Goal: Task Accomplishment & Management: Use online tool/utility

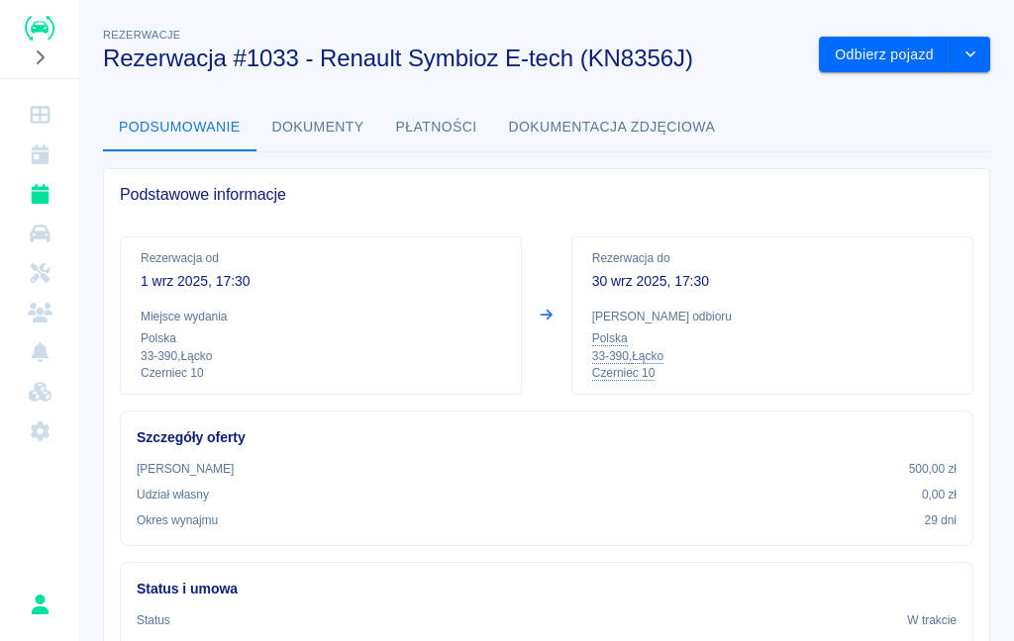
click at [877, 60] on button "Odbierz pojazd" at bounding box center [885, 55] width 132 height 37
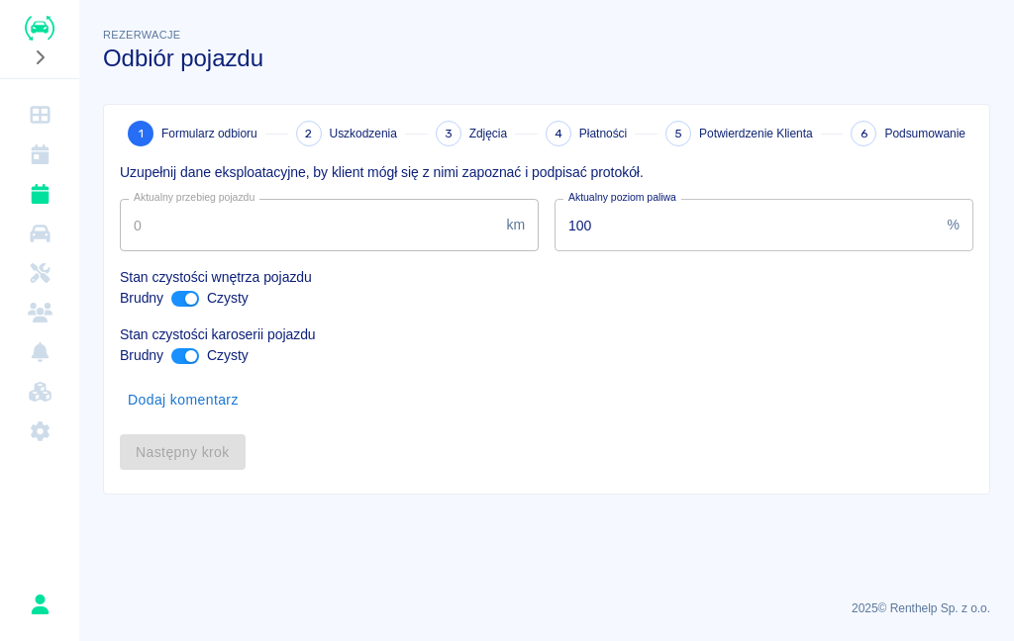
click at [888, 57] on h3 "Odbiór pojazdu" at bounding box center [546, 59] width 887 height 28
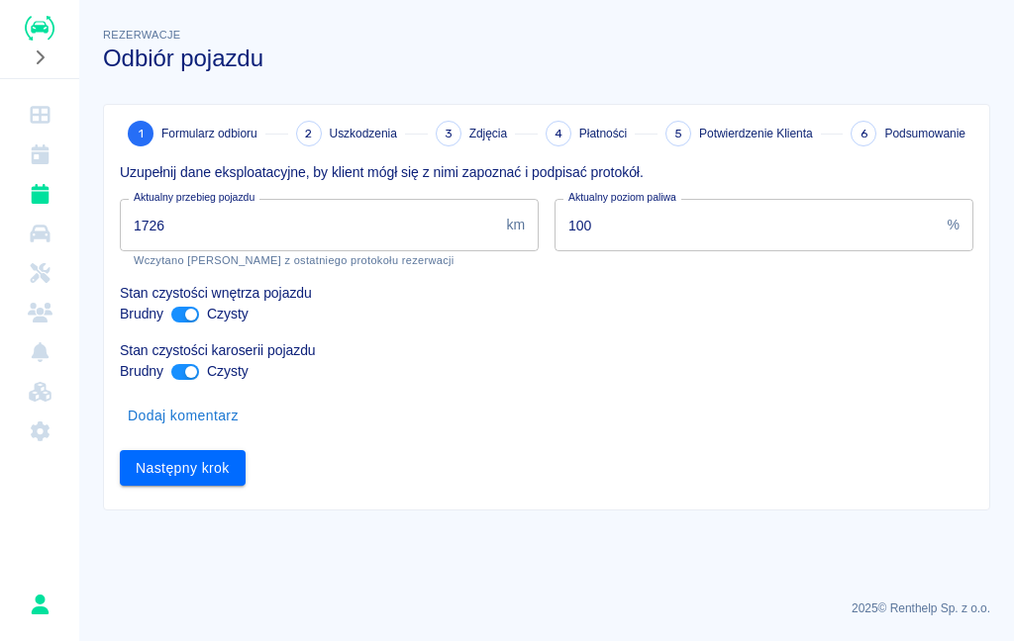
click at [203, 219] on input "1726" at bounding box center [309, 225] width 378 height 52
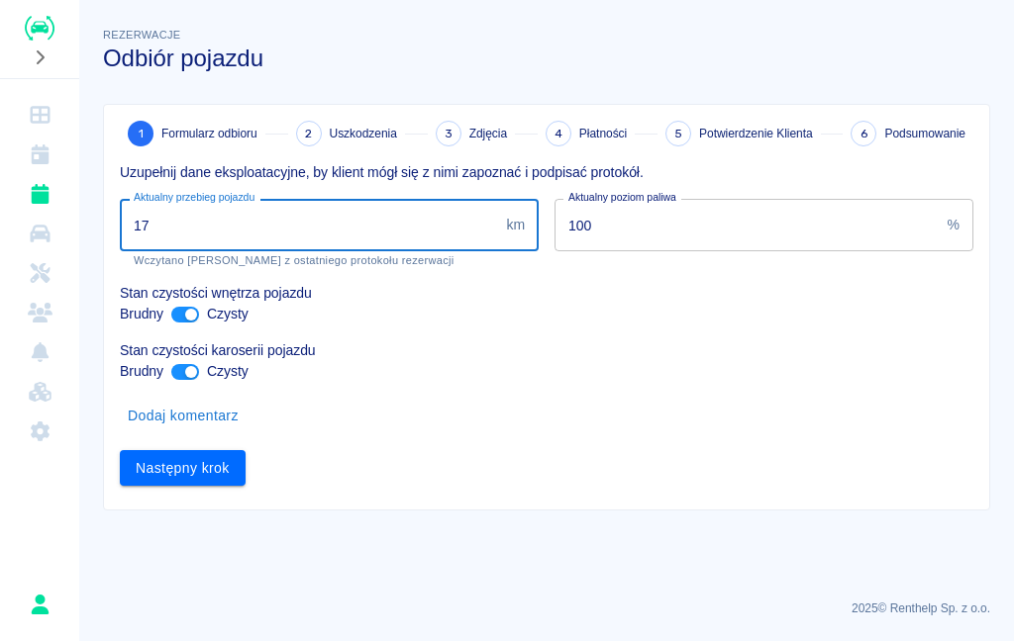
type input "1"
type input "2063"
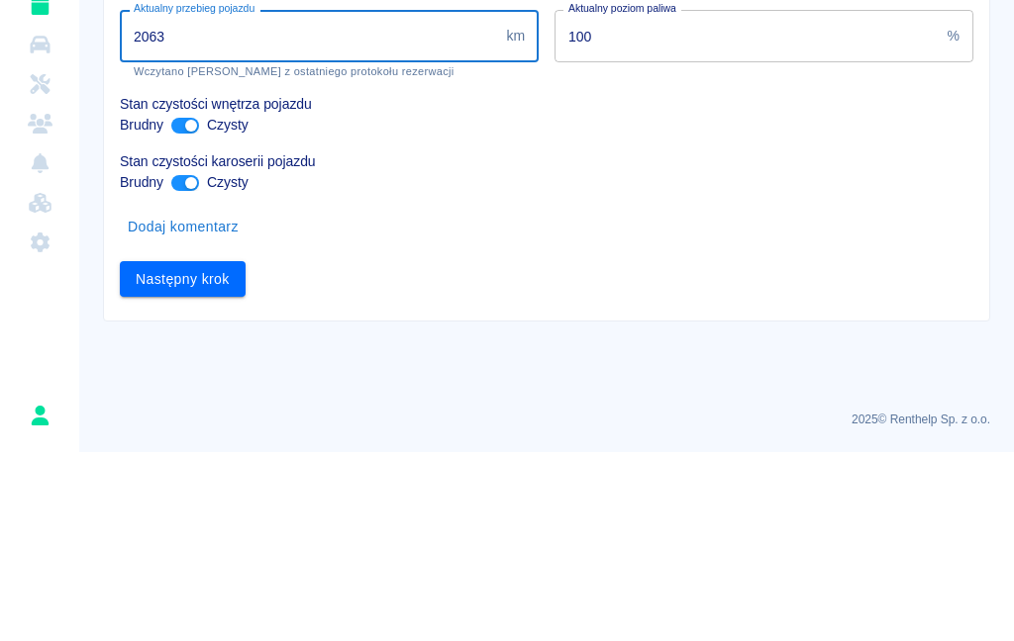
click at [207, 450] on button "Następny krok" at bounding box center [183, 468] width 126 height 37
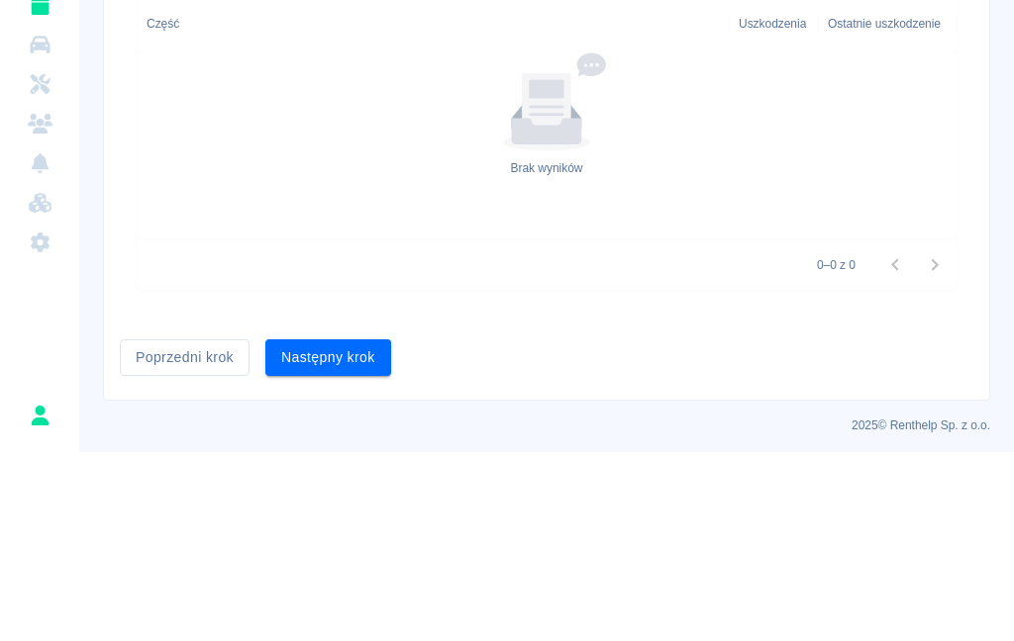
scroll to position [640, 0]
click at [349, 530] on button "Następny krok" at bounding box center [328, 548] width 126 height 37
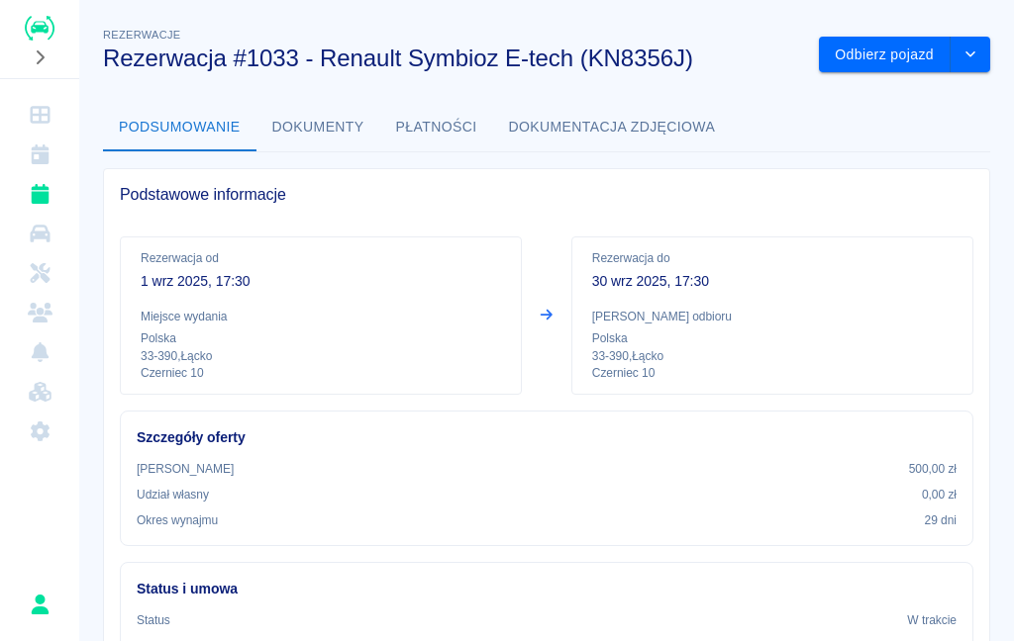
click at [879, 46] on button "Odbierz pojazd" at bounding box center [885, 55] width 132 height 37
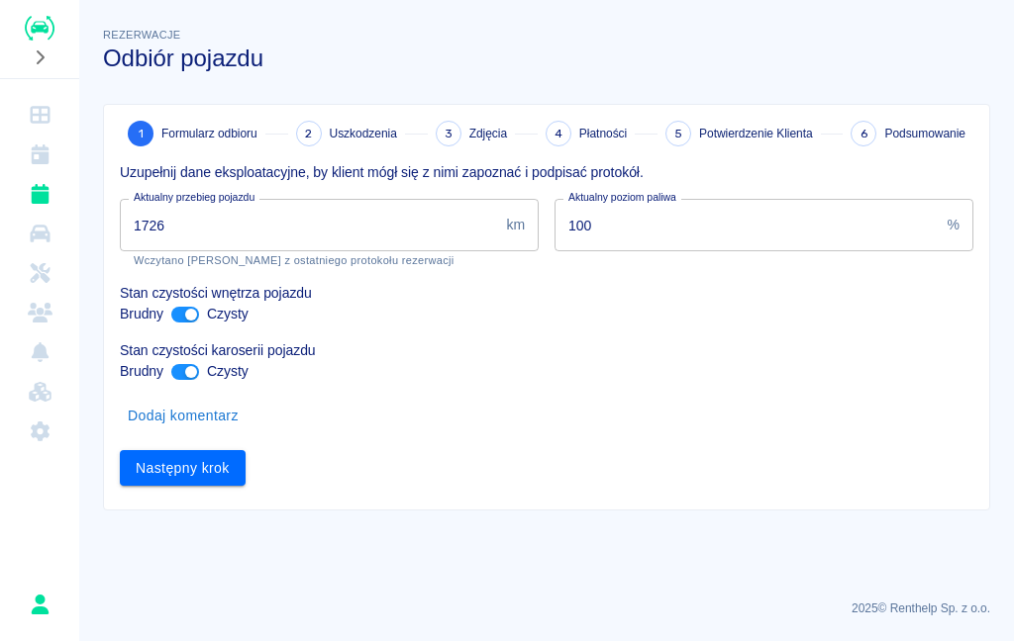
click at [349, 230] on input "1726" at bounding box center [309, 225] width 378 height 52
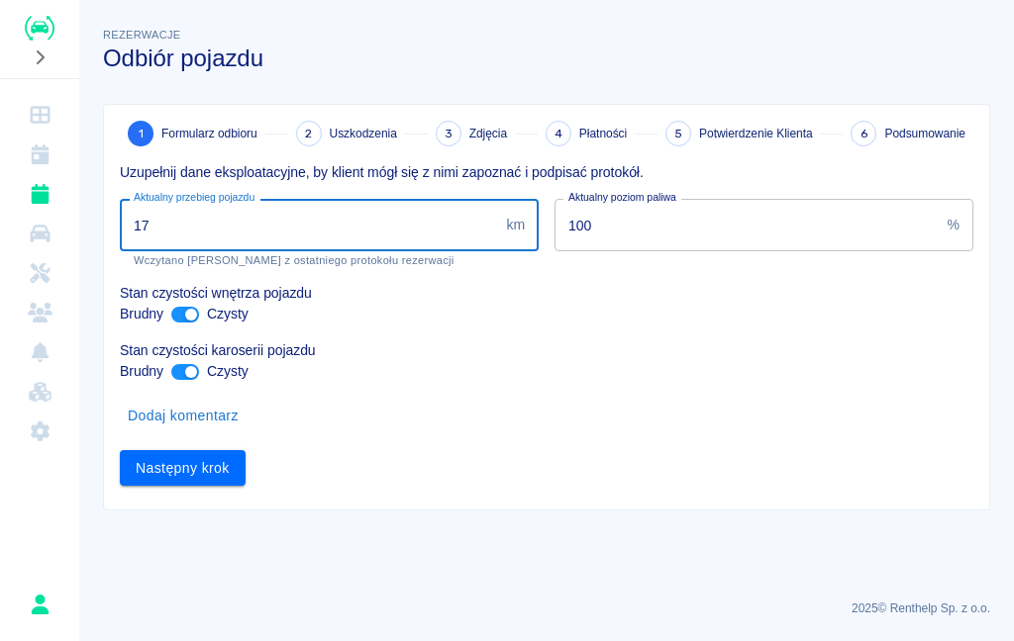
type input "1"
type input "2063"
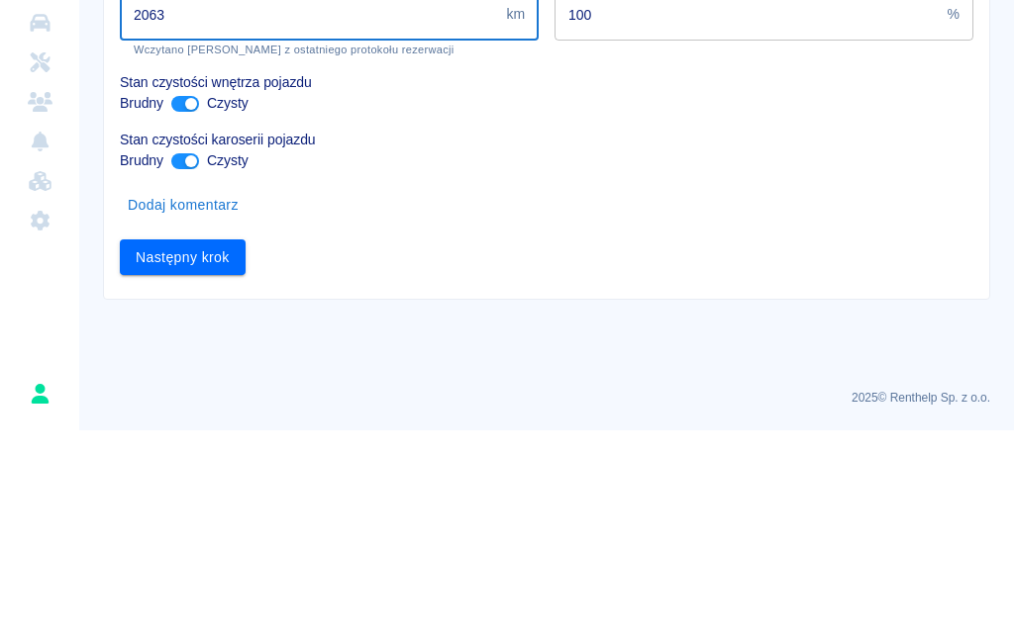
click at [197, 450] on button "Następny krok" at bounding box center [183, 468] width 126 height 37
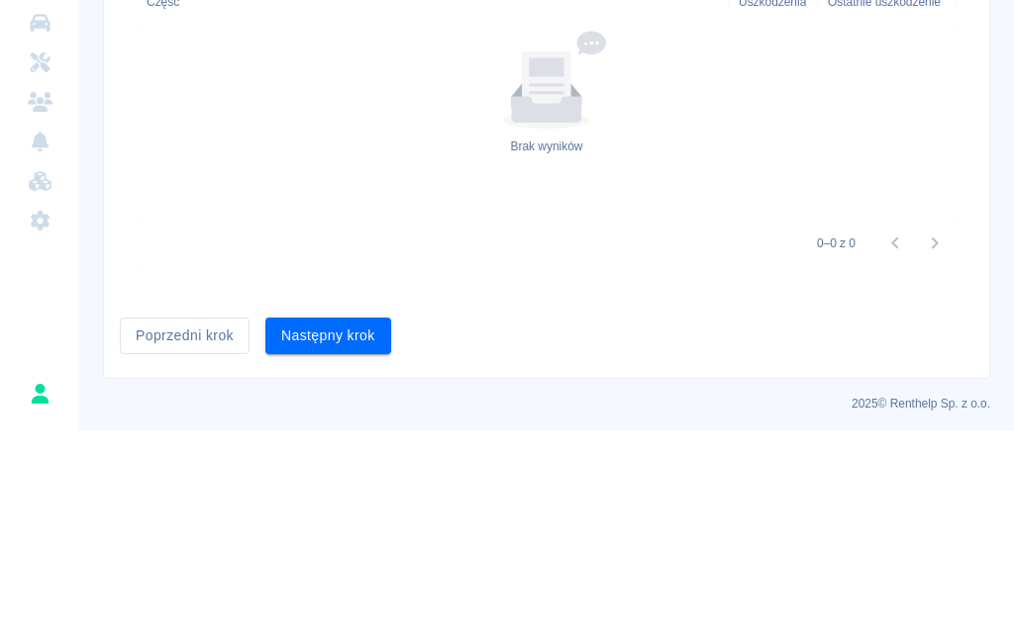
scroll to position [640, 0]
click at [353, 530] on button "Następny krok" at bounding box center [328, 548] width 126 height 37
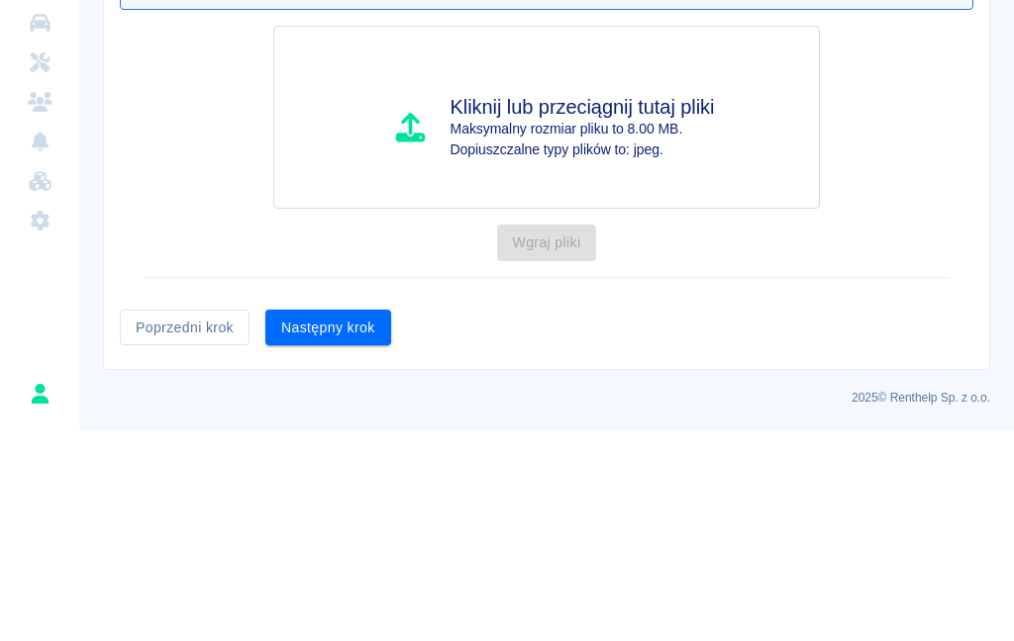
scroll to position [0, 0]
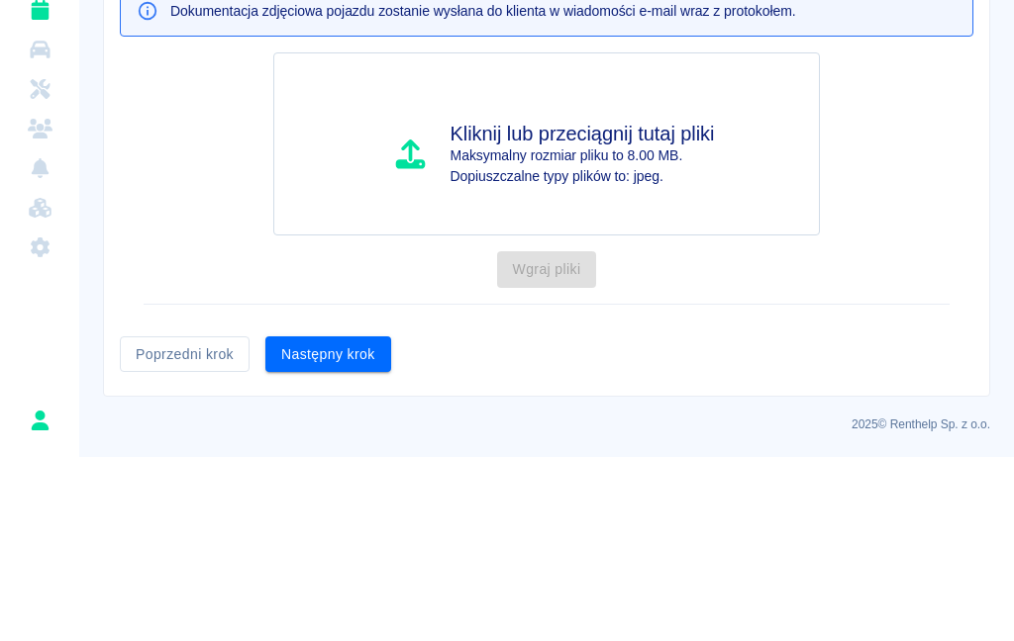
click at [352, 521] on button "Następny krok" at bounding box center [328, 539] width 126 height 37
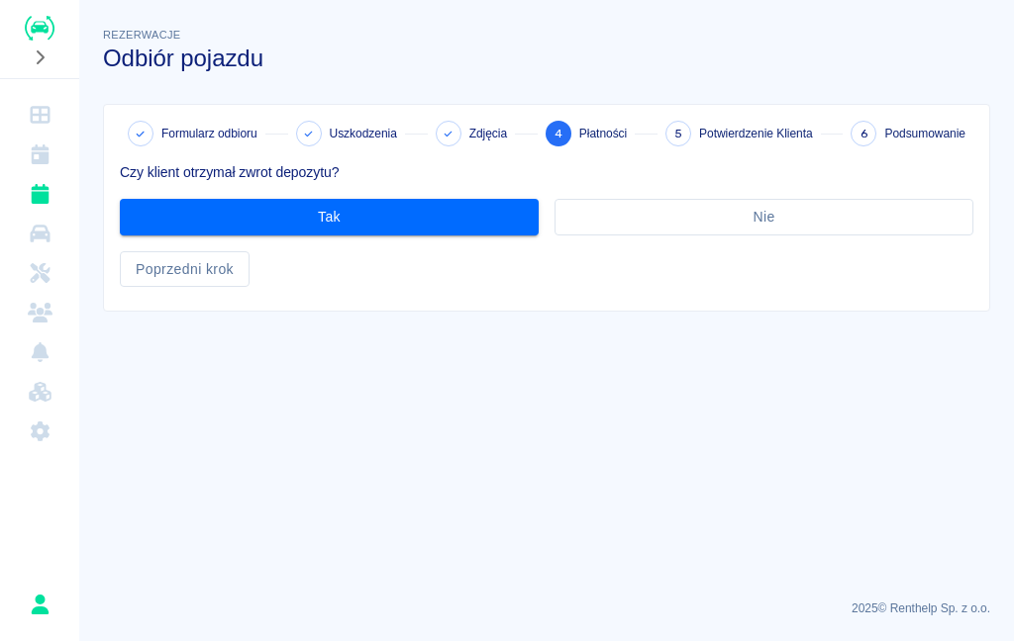
click at [390, 224] on button "Tak" at bounding box center [329, 217] width 419 height 37
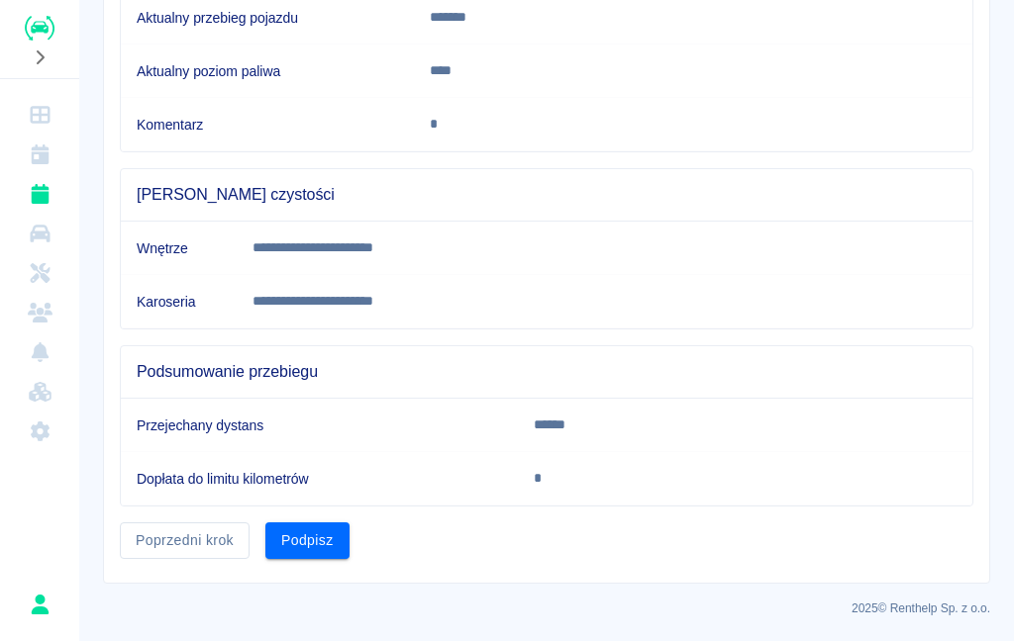
scroll to position [421, 0]
click at [310, 545] on button "Podpisz" at bounding box center [307, 542] width 84 height 37
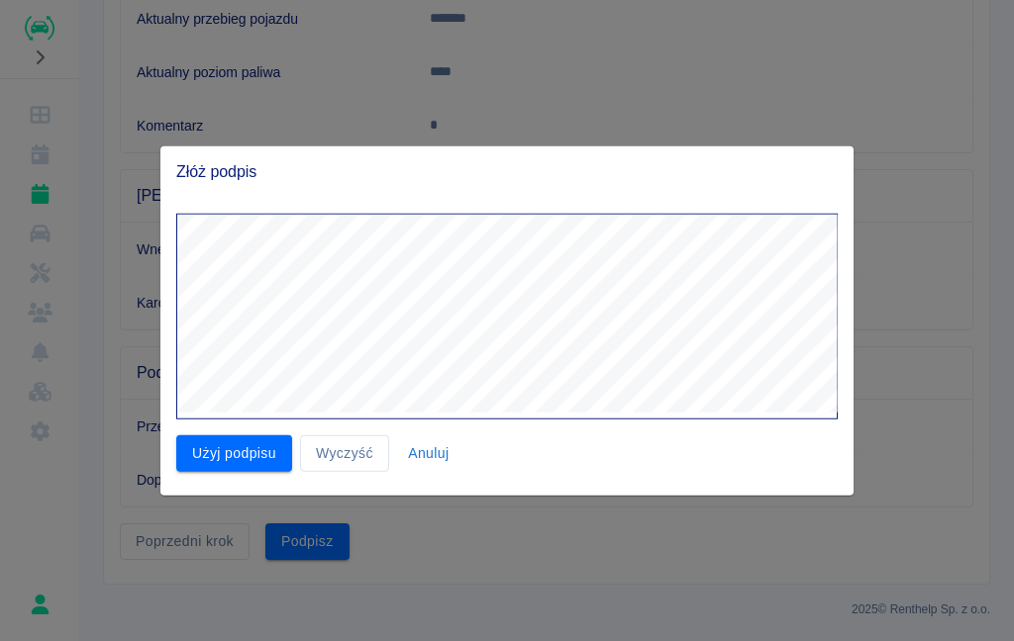
click at [231, 447] on button "Użyj podpisu" at bounding box center [234, 454] width 116 height 37
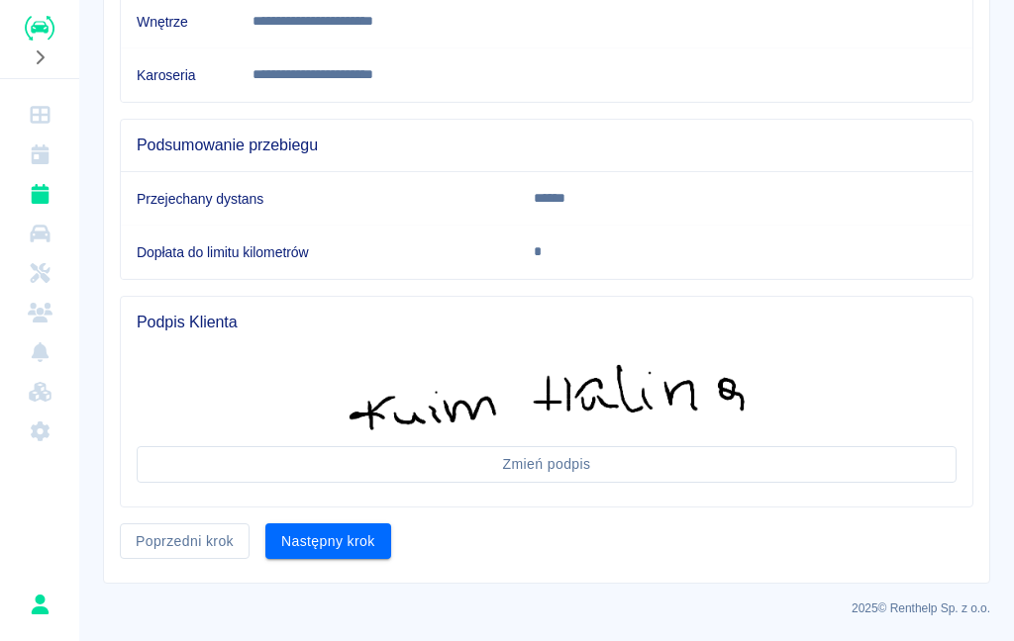
click at [354, 533] on button "Następny krok" at bounding box center [328, 542] width 126 height 37
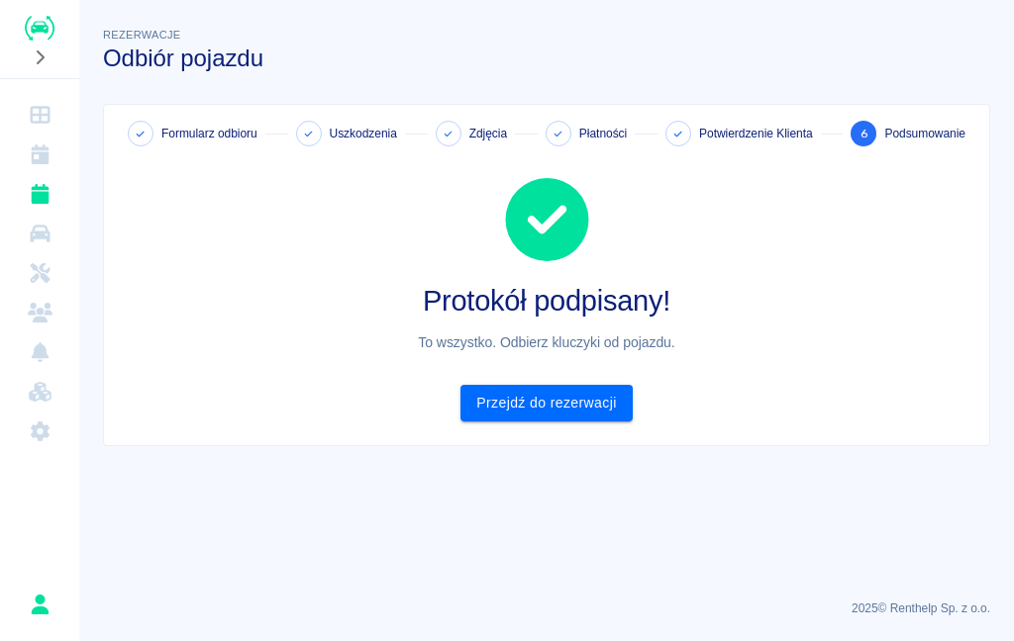
scroll to position [0, 0]
click at [561, 402] on link "Przejdź do rezerwacji" at bounding box center [545, 403] width 171 height 37
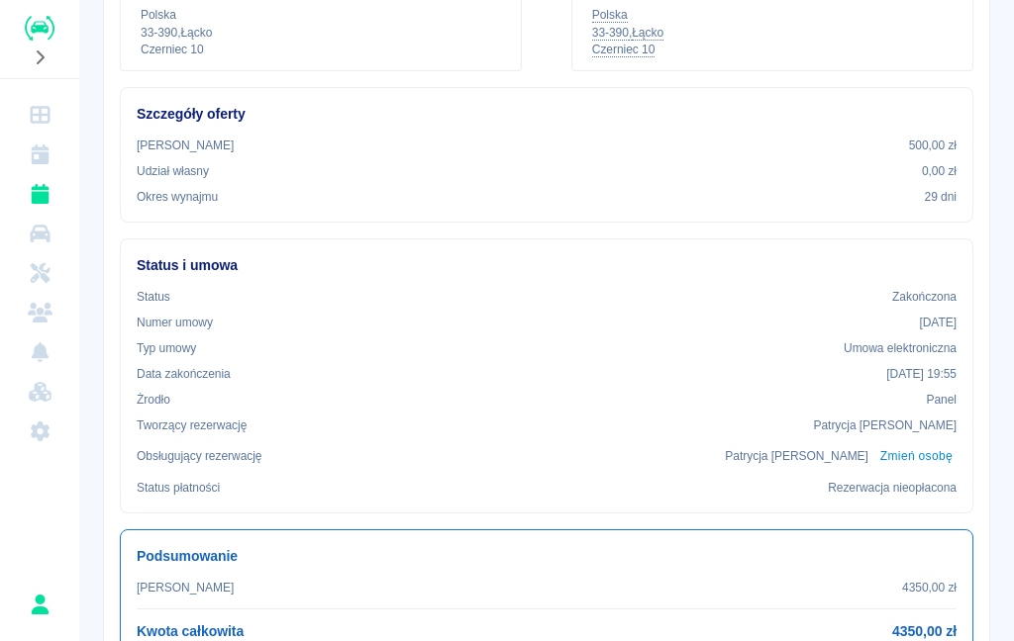
scroll to position [334, 0]
